Goal: Book appointment/travel/reservation

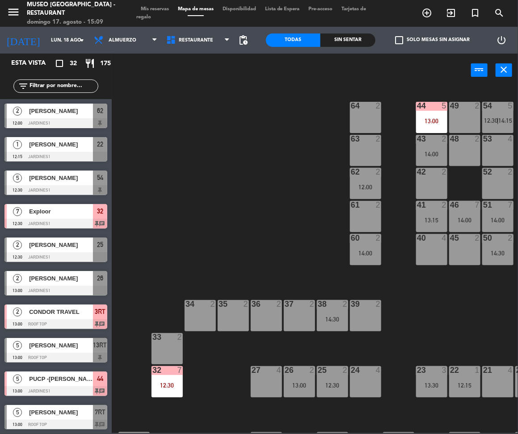
click at [126, 50] on div "Brunch Almuerzo Cena Almuerzo Brunch Almuerzo Cena" at bounding box center [125, 40] width 72 height 27
click at [120, 45] on span "Almuerzo" at bounding box center [125, 40] width 72 height 20
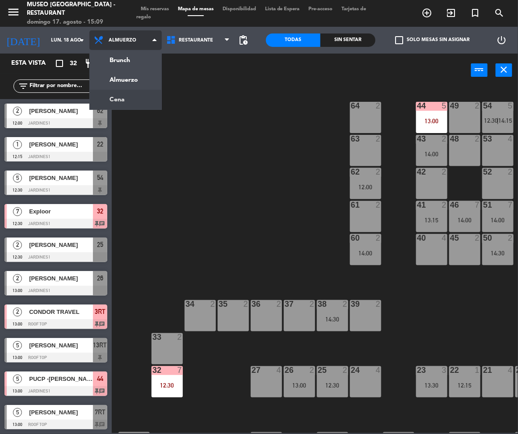
click at [139, 96] on ng-component "menu [GEOGRAPHIC_DATA] - Restaurant [PERSON_NAME] 17. [PERSON_NAME] - 15:09 Mis…" at bounding box center [259, 216] width 518 height 433
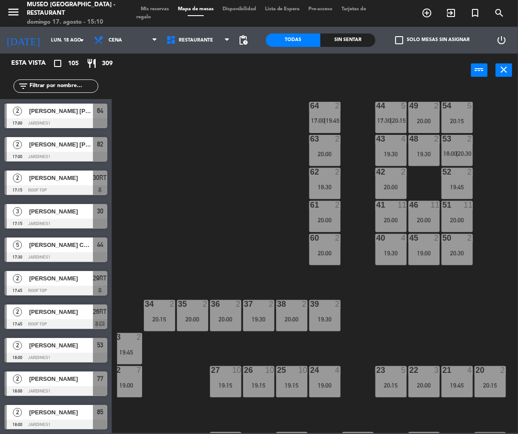
scroll to position [0, 42]
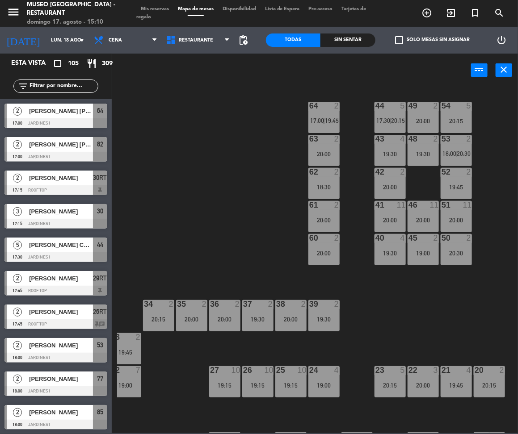
click at [54, 80] on div "filter_list" at bounding box center [55, 86] width 85 height 13
click at [62, 88] on input "text" at bounding box center [63, 86] width 69 height 10
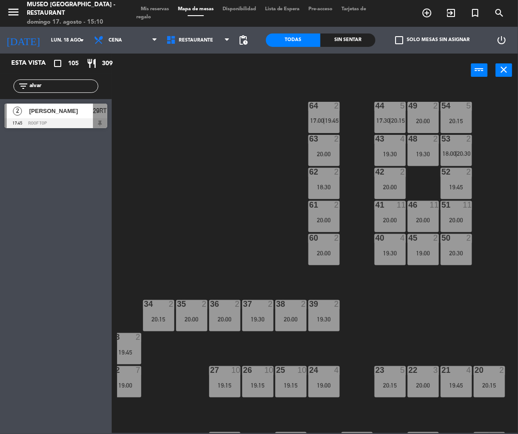
type input "alvar"
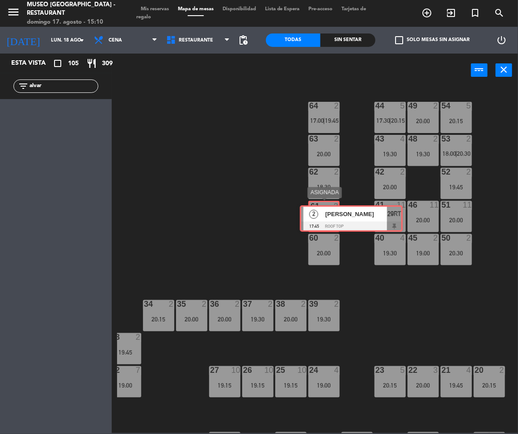
drag, startPoint x: 15, startPoint y: 115, endPoint x: 318, endPoint y: 217, distance: 319.3
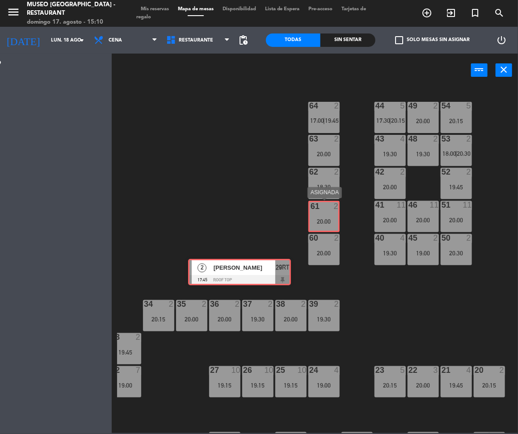
click at [318, 217] on div "Esta vista crop_square 105 restaurant 309 filter_list alvar 2 [PERSON_NAME] 17:…" at bounding box center [259, 244] width 518 height 380
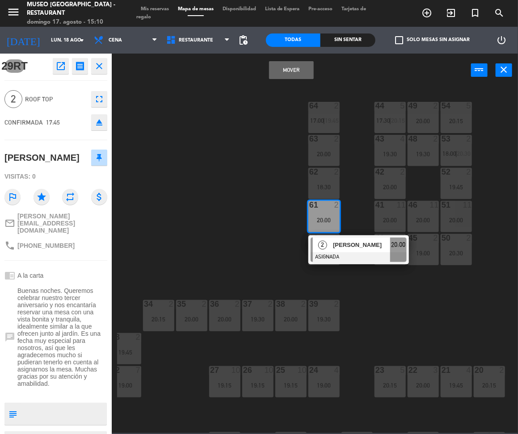
click at [301, 63] on button "Mover" at bounding box center [291, 70] width 45 height 18
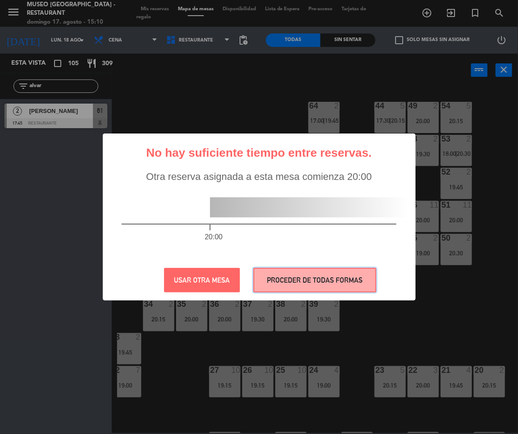
click at [367, 272] on button "PROCEDER DE TODAS FORMAS" at bounding box center [314, 280] width 123 height 25
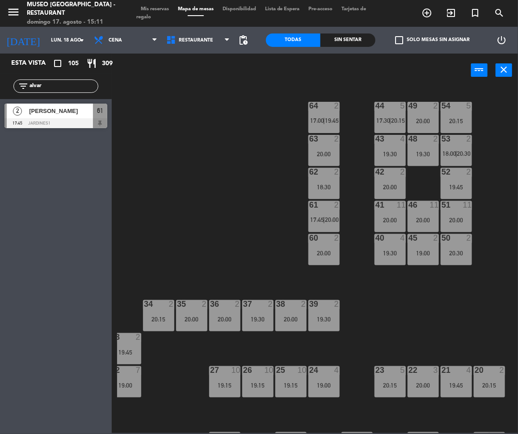
scroll to position [0, 0]
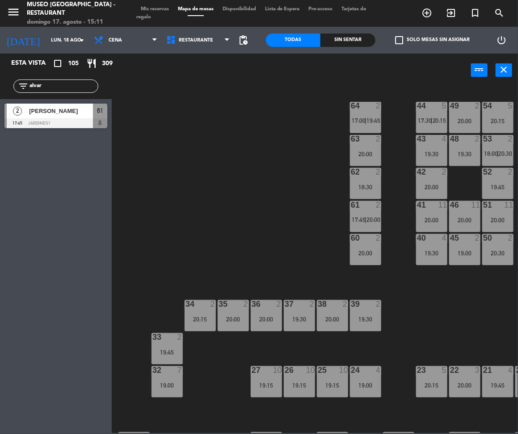
click at [70, 90] on input "alvar" at bounding box center [63, 86] width 69 height 10
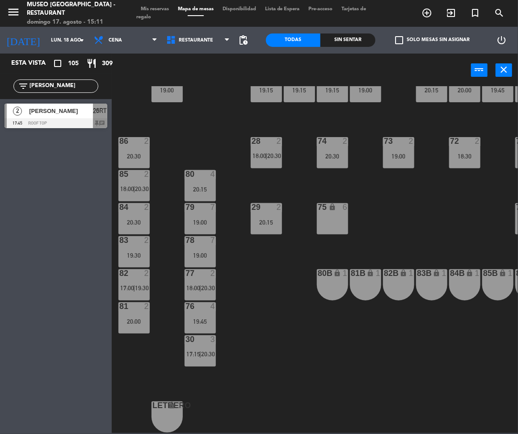
type input "[PERSON_NAME]"
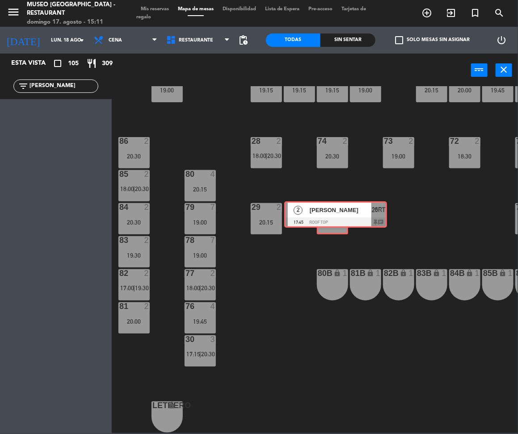
drag, startPoint x: 60, startPoint y: 116, endPoint x: 340, endPoint y: 213, distance: 296.1
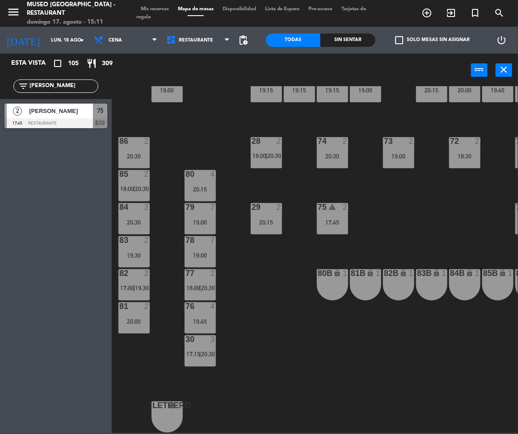
click at [340, 219] on div "17:45" at bounding box center [332, 222] width 31 height 7
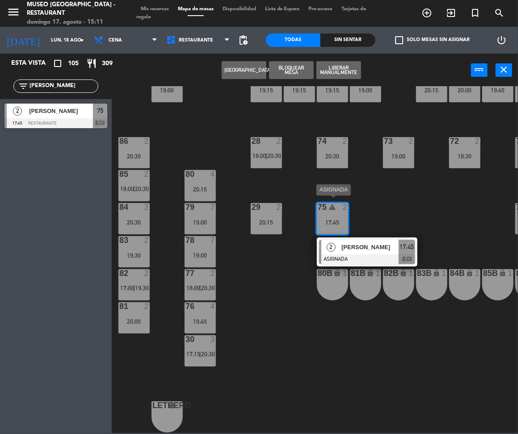
click at [368, 255] on div at bounding box center [367, 260] width 96 height 10
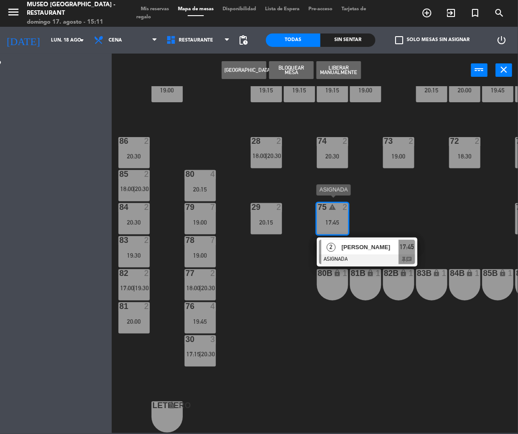
scroll to position [0, 0]
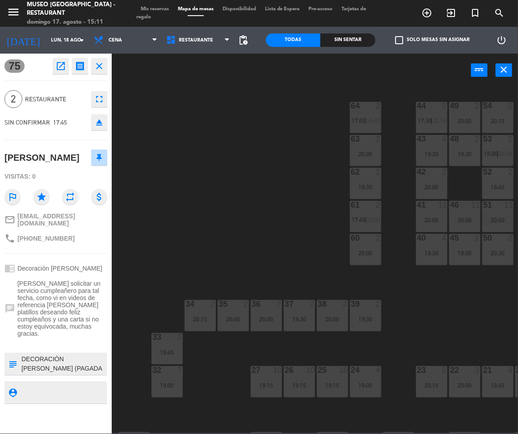
click at [307, 217] on div "44 5 17:30 | 20:15 49 2 20:00 54 5 20:15 64 2 17:00 | 19:45 48 2 19:30 53 2 18:…" at bounding box center [317, 259] width 401 height 347
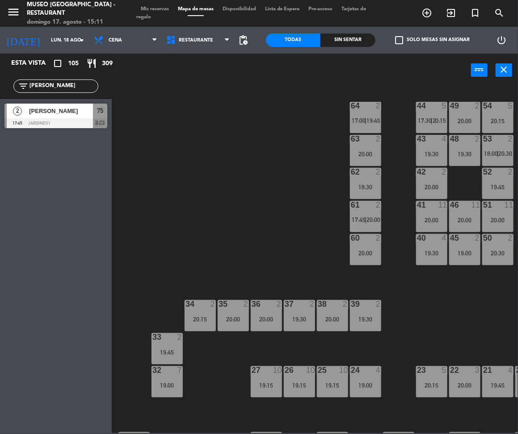
click at [167, 356] on div "33 2 19:45" at bounding box center [166, 348] width 31 height 31
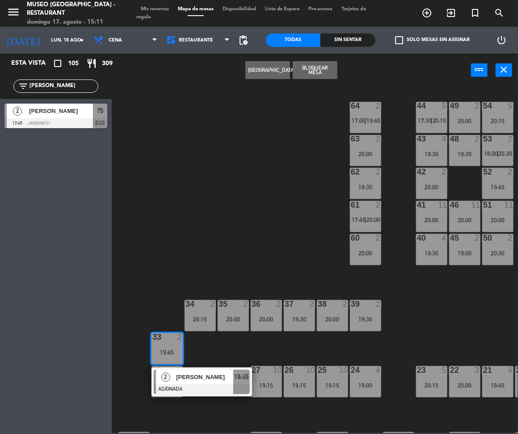
click at [201, 379] on span "[PERSON_NAME]" at bounding box center [204, 376] width 57 height 9
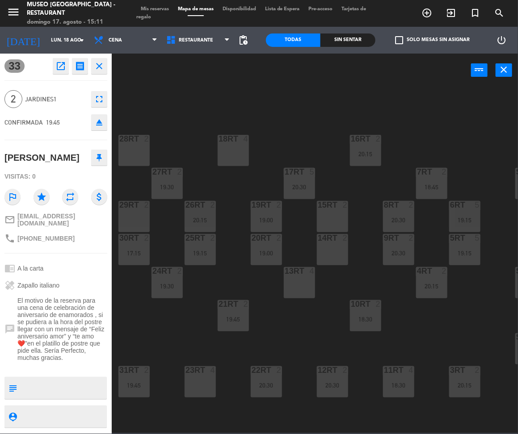
click at [227, 230] on div "18RT 4 16RT 2 20:15 28RT 2 80RR lock 2 27RT 2 19:30 7RT 2 18:45 S1RT lock 2 17R…" at bounding box center [317, 259] width 401 height 347
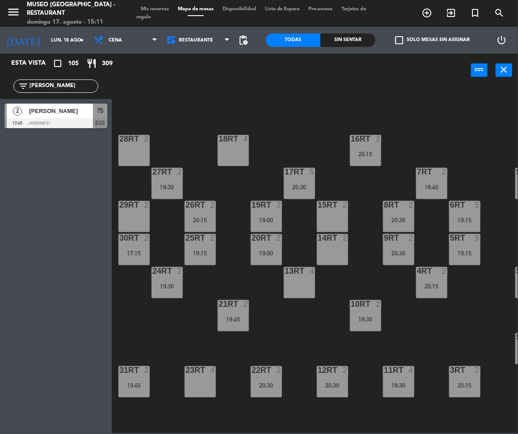
click at [76, 121] on div at bounding box center [55, 123] width 103 height 10
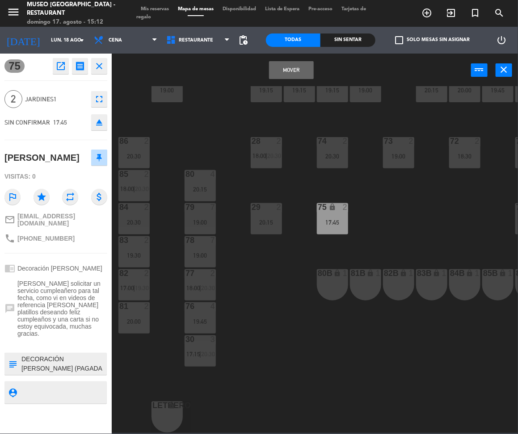
scroll to position [299, 0]
click at [332, 219] on div "17:45" at bounding box center [332, 222] width 31 height 6
click at [310, 75] on button "Cambiar" at bounding box center [315, 70] width 45 height 18
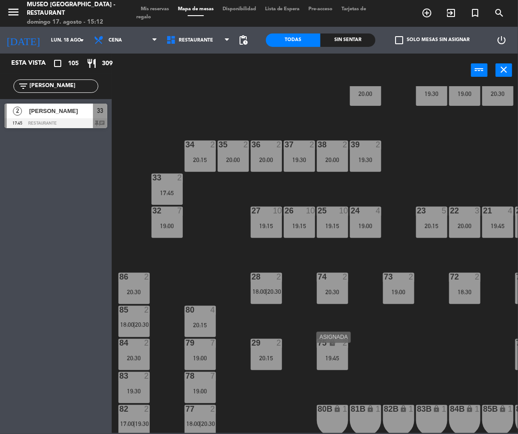
scroll to position [151, 0]
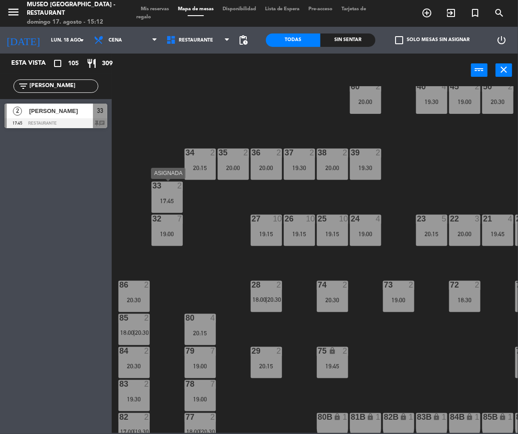
click at [169, 202] on div "17:45" at bounding box center [166, 201] width 31 height 6
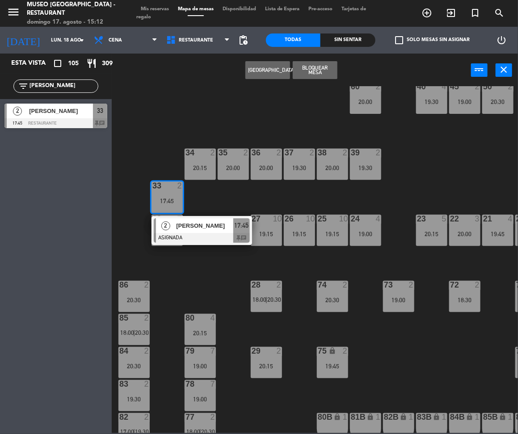
click at [206, 229] on span "[PERSON_NAME]" at bounding box center [204, 225] width 57 height 9
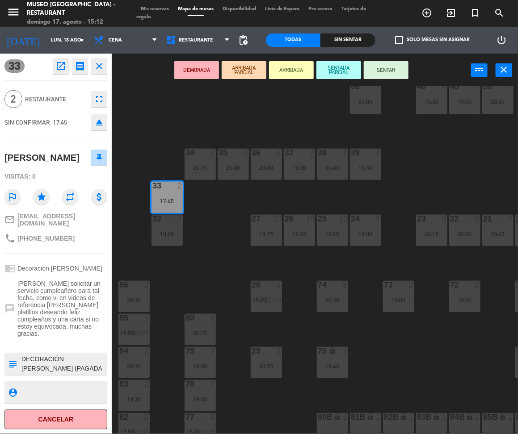
click at [201, 67] on button "DEMORADA" at bounding box center [196, 70] width 45 height 18
